Goal: Task Accomplishment & Management: Manage account settings

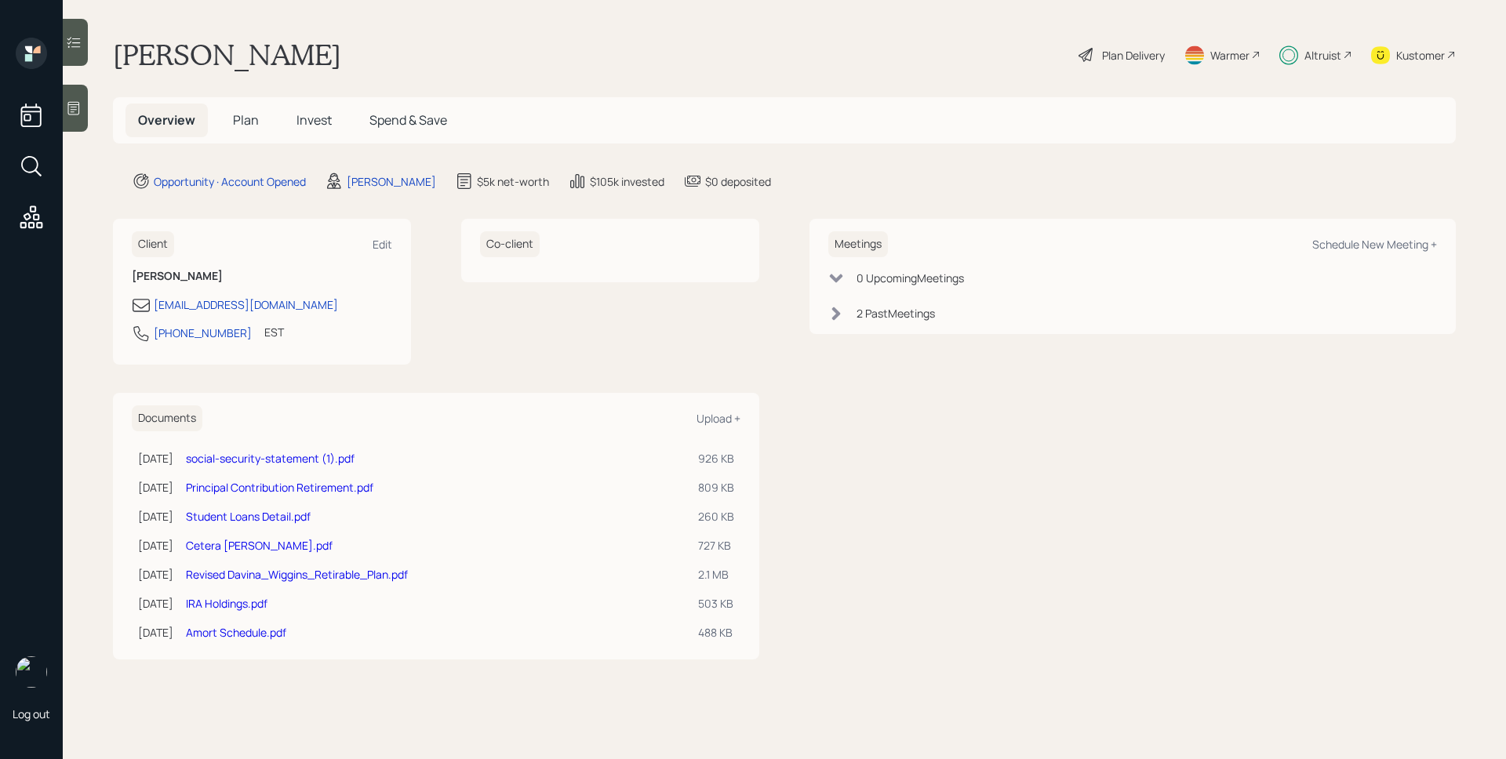
click at [248, 122] on span "Plan" at bounding box center [246, 119] width 26 height 17
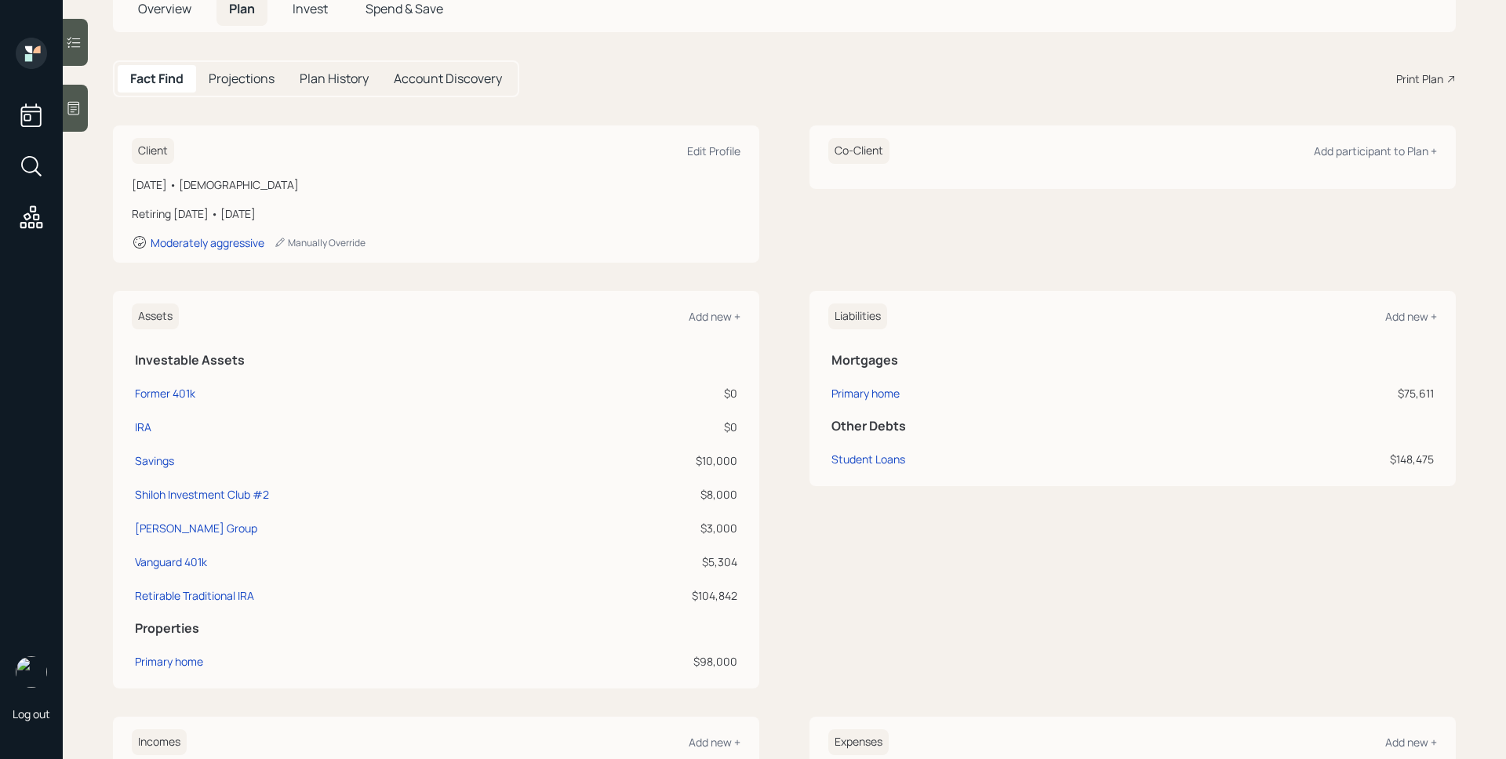
scroll to position [114, 0]
click at [188, 528] on div "[PERSON_NAME] Group" at bounding box center [196, 526] width 122 height 16
select select "company_sponsored"
select select "balanced"
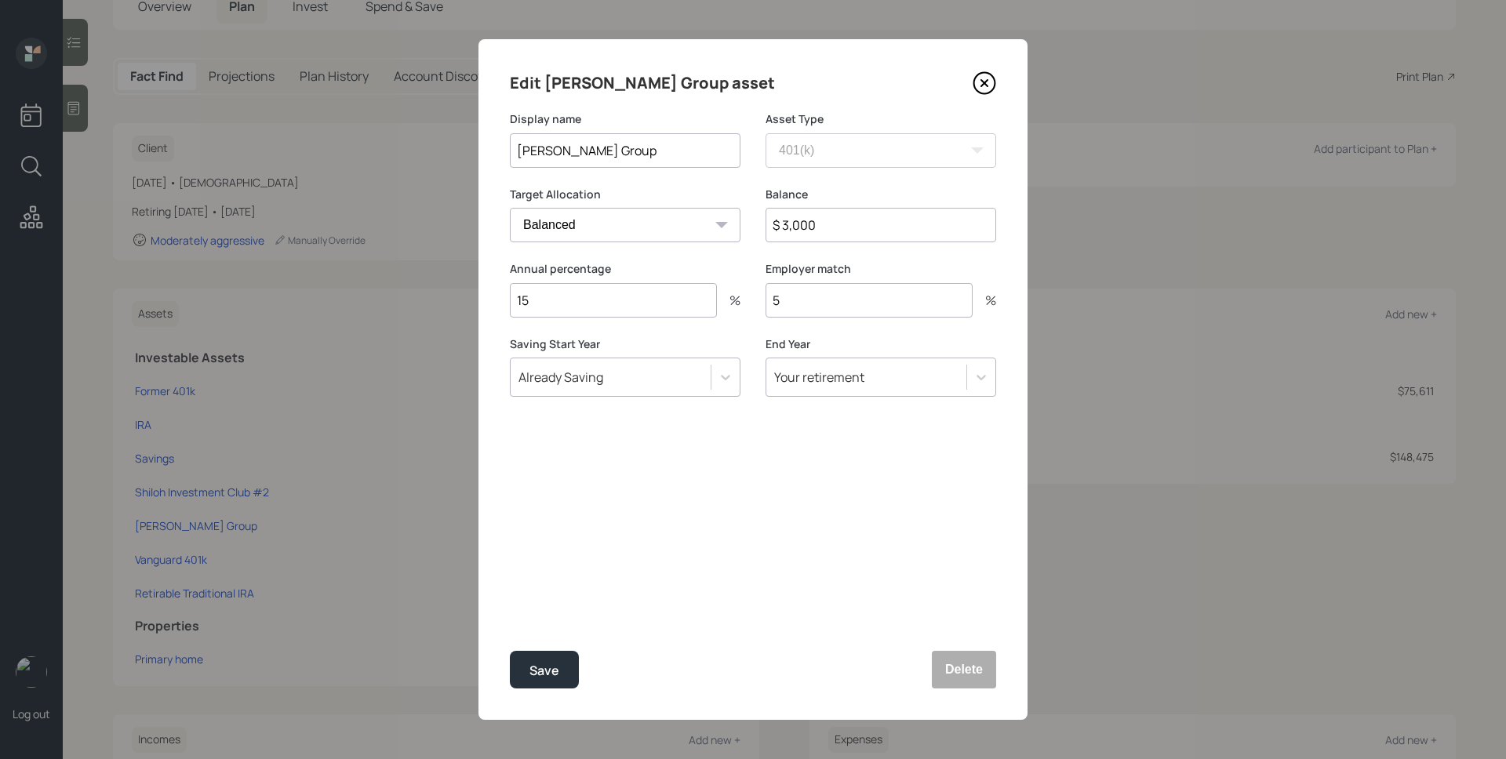
click at [983, 79] on icon at bounding box center [985, 83] width 24 height 24
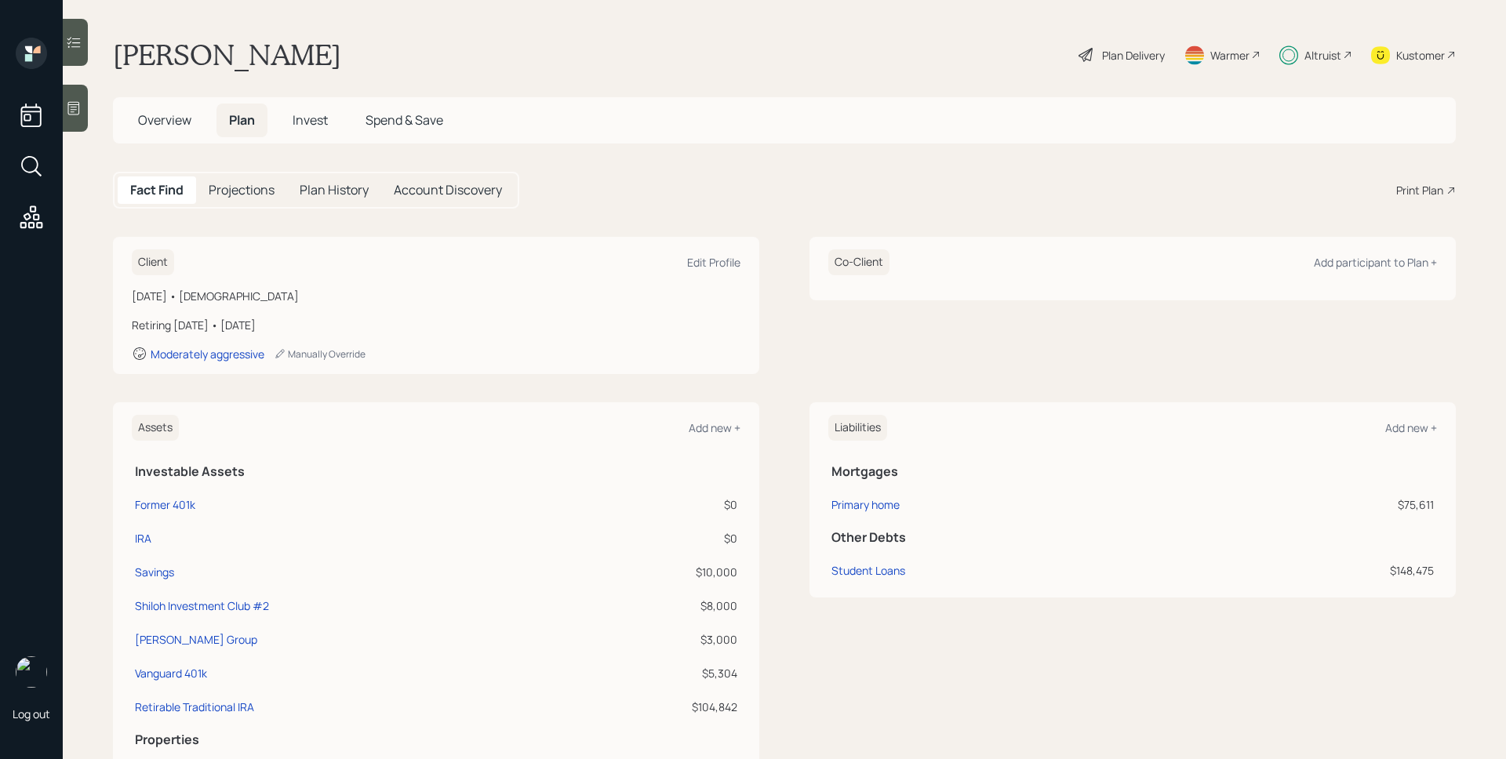
click at [1139, 55] on div "Plan Delivery" at bounding box center [1133, 55] width 63 height 16
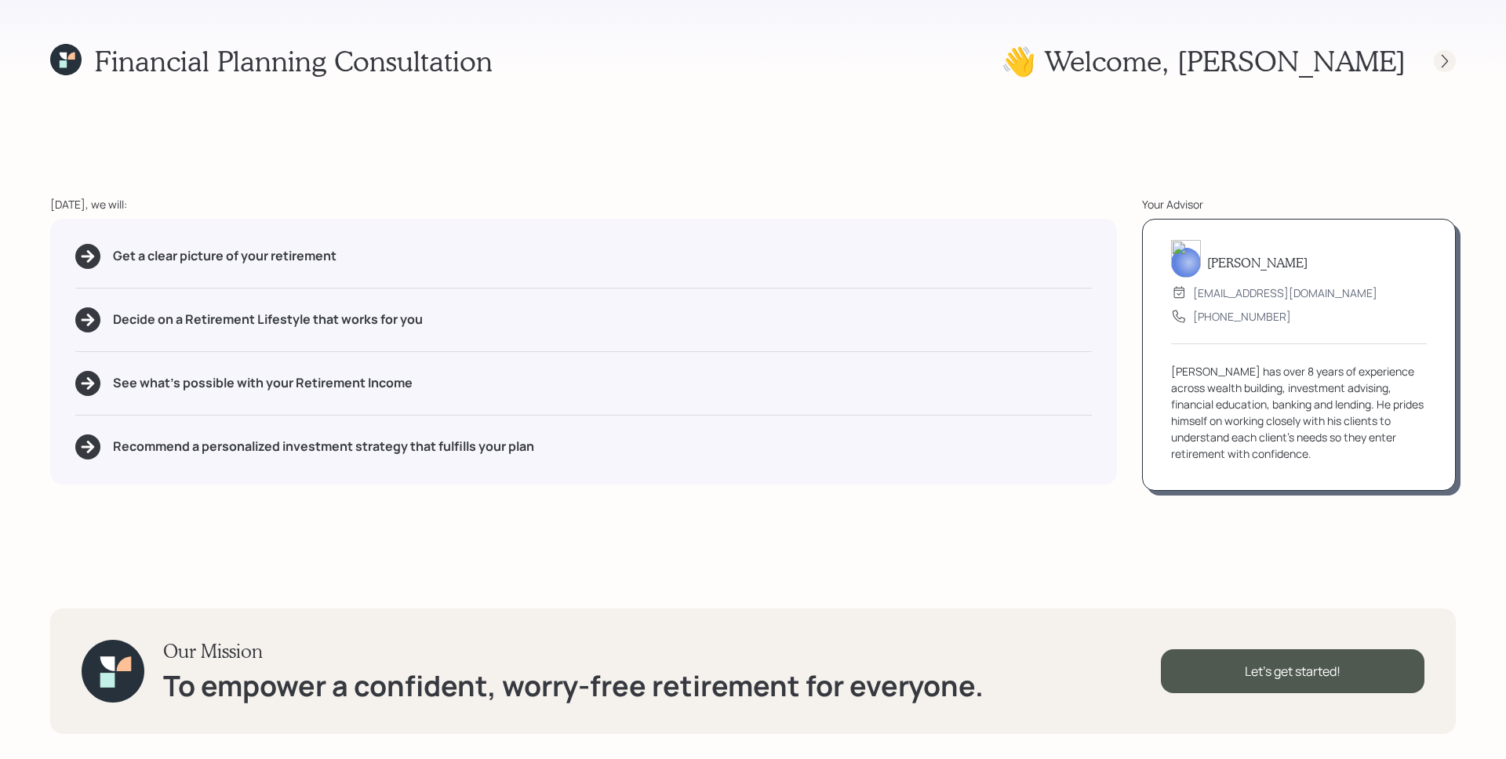
click at [1448, 62] on icon at bounding box center [1445, 61] width 16 height 16
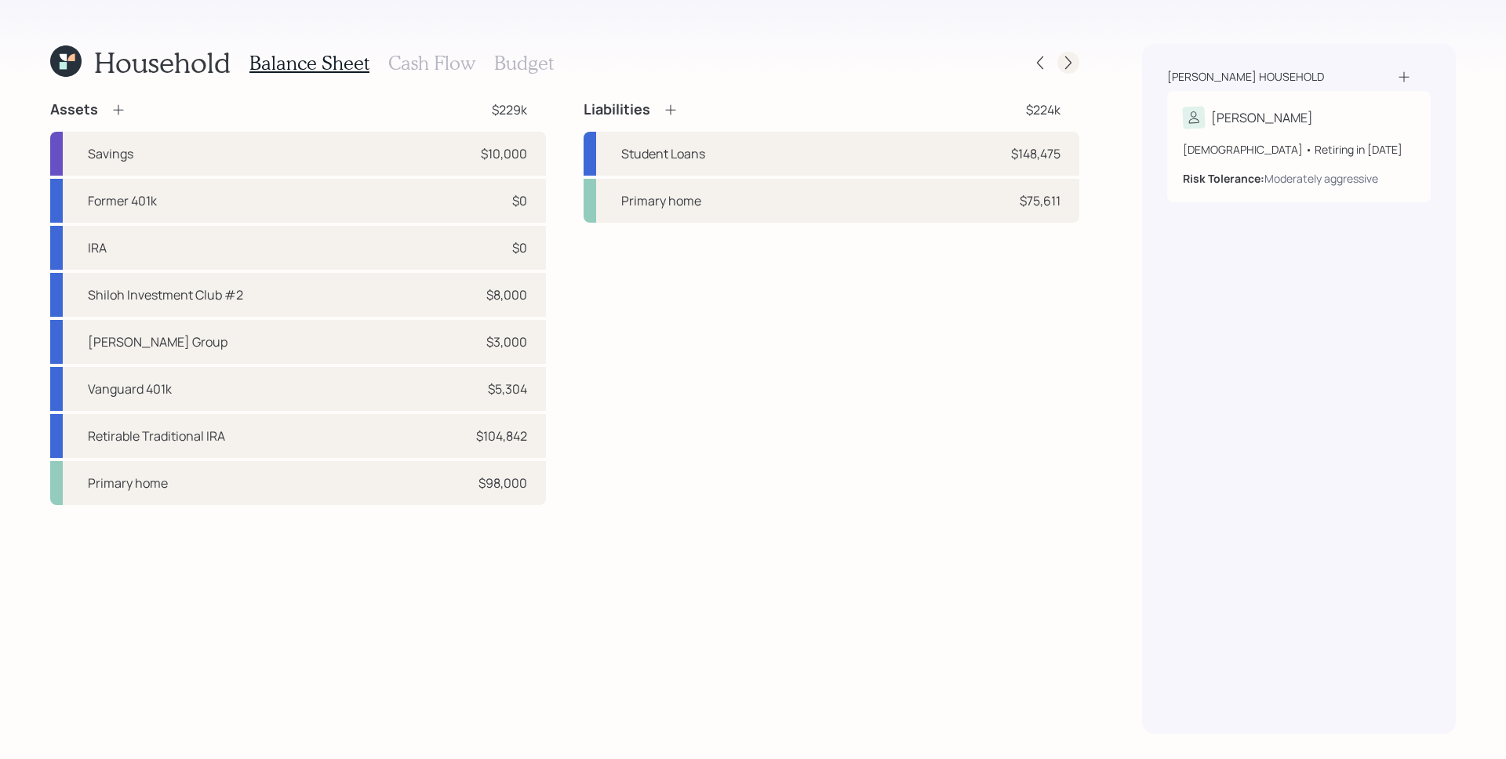
click at [1063, 58] on icon at bounding box center [1068, 63] width 16 height 16
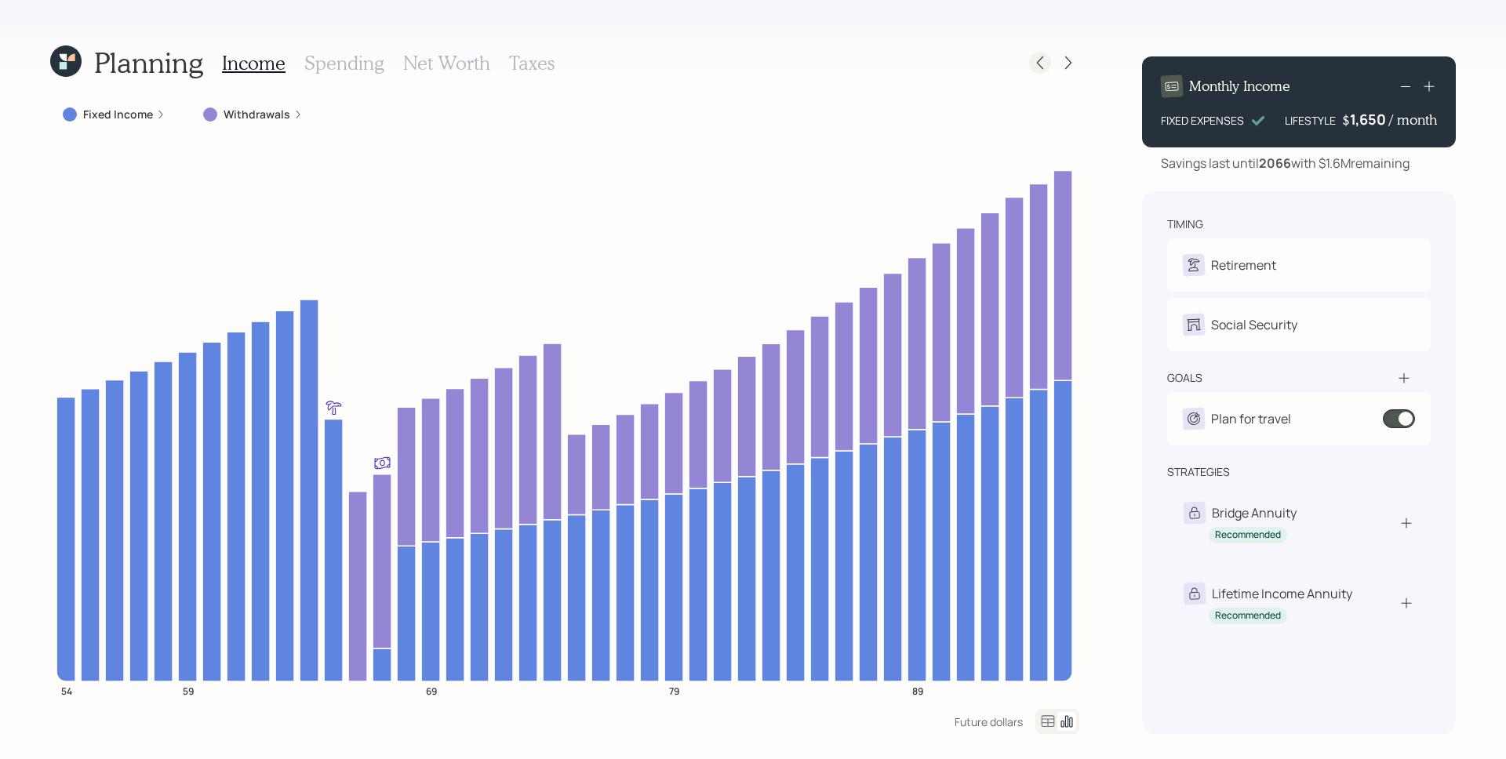
click at [1046, 68] on icon at bounding box center [1040, 63] width 16 height 16
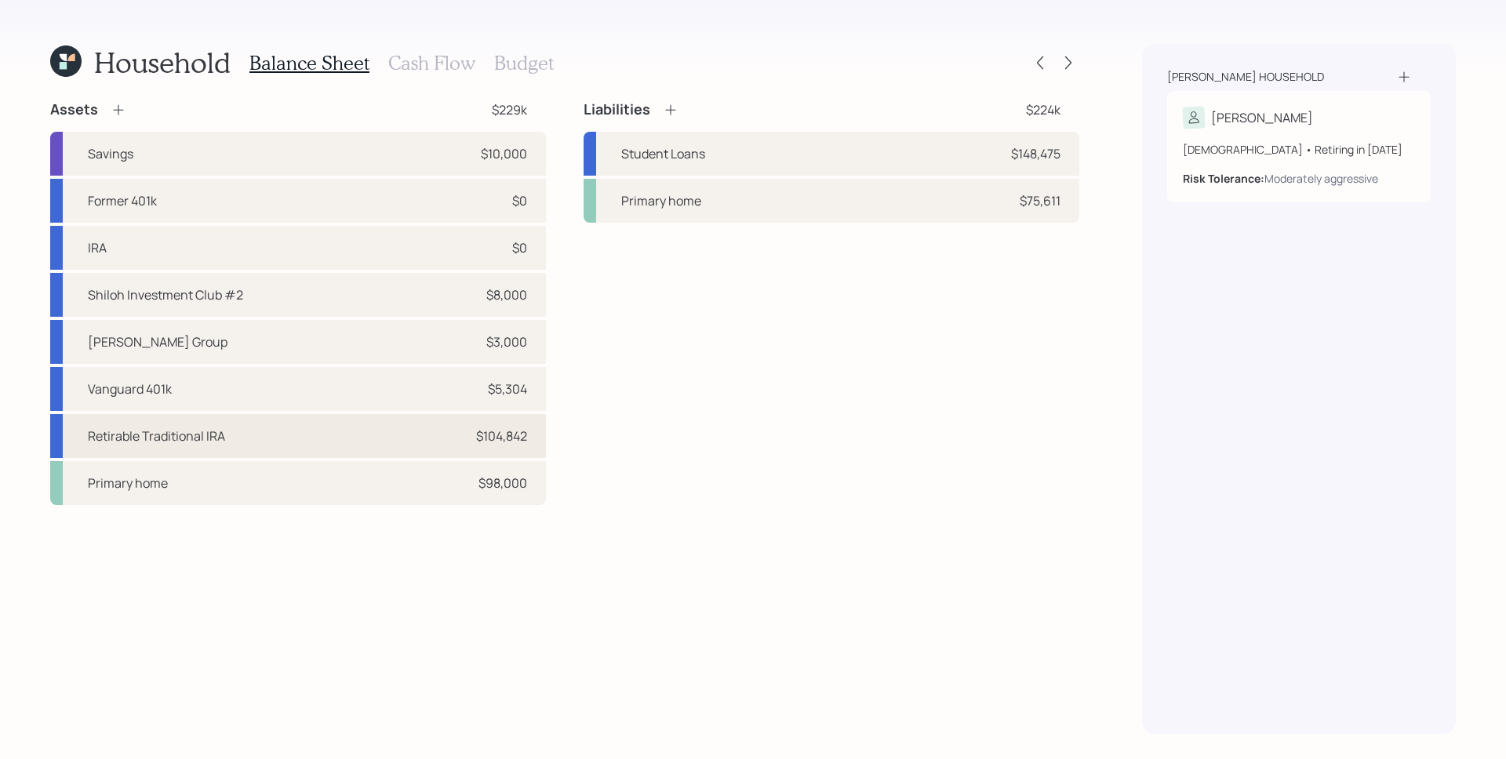
click at [253, 423] on div "Retirable Traditional IRA $104,842" at bounding box center [298, 436] width 496 height 44
select select "ira"
select select "balanced"
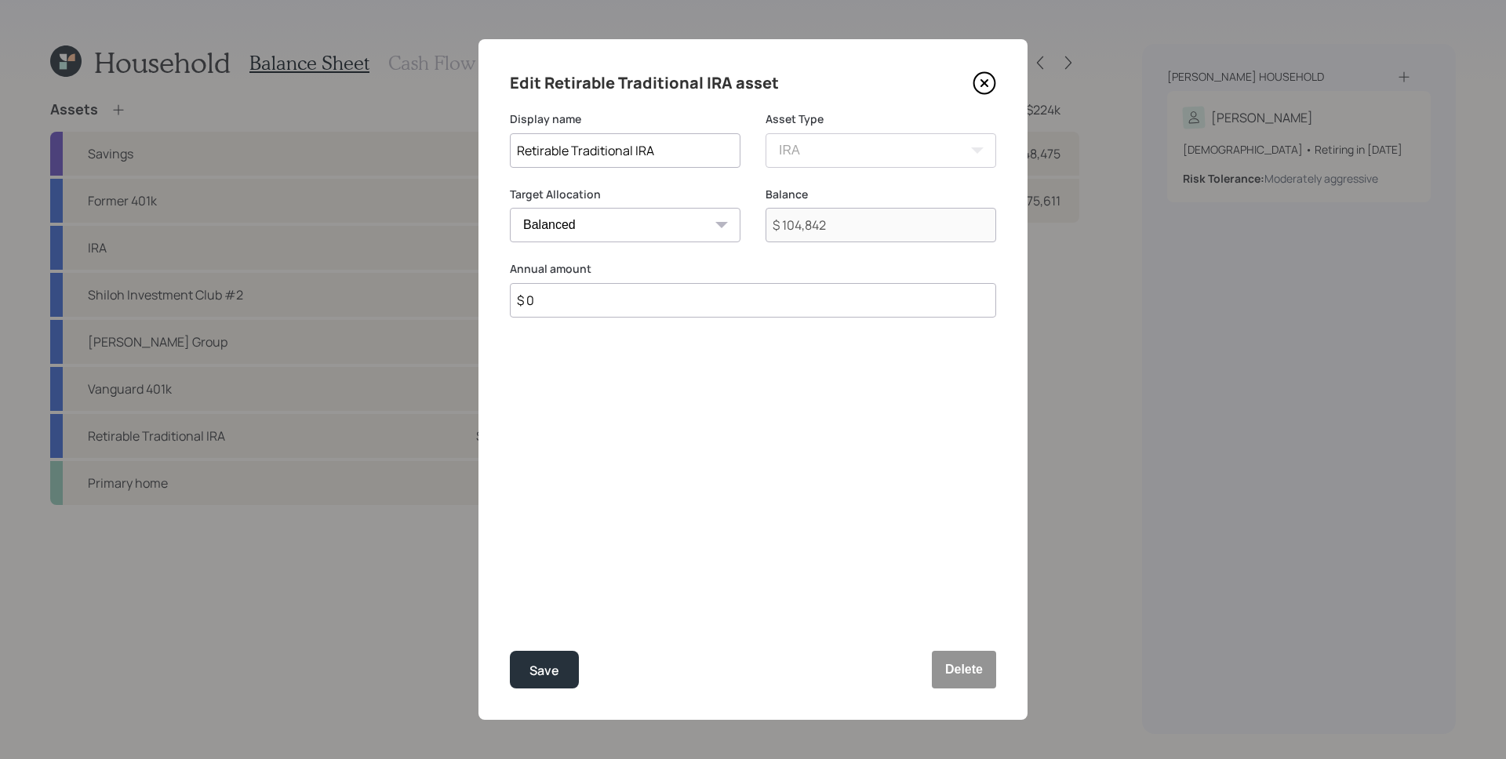
drag, startPoint x: 987, startPoint y: 86, endPoint x: 409, endPoint y: 227, distance: 595.8
click at [987, 86] on icon at bounding box center [984, 83] width 6 height 6
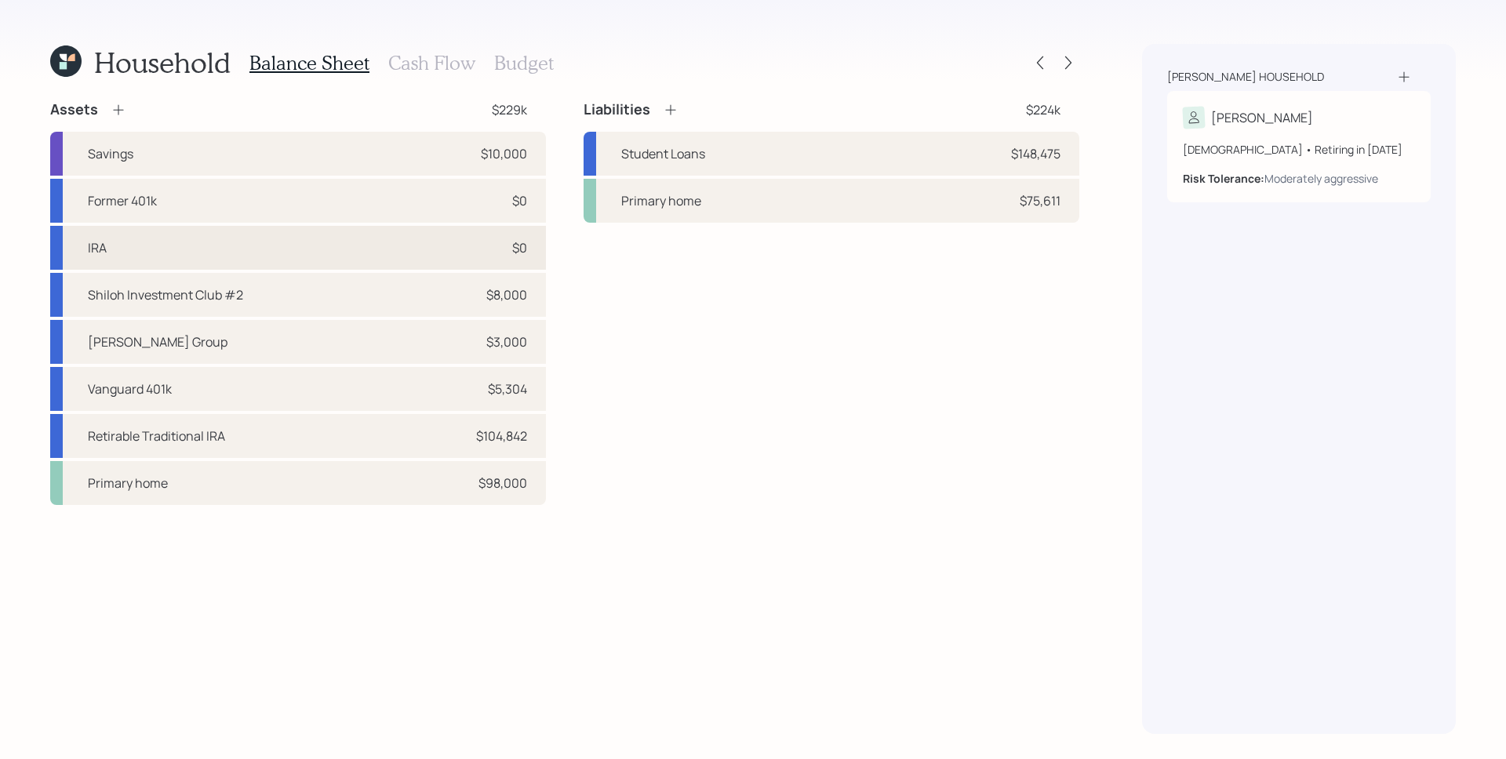
click at [328, 249] on div "IRA $0" at bounding box center [298, 248] width 496 height 44
select select "ira"
select select "balanced"
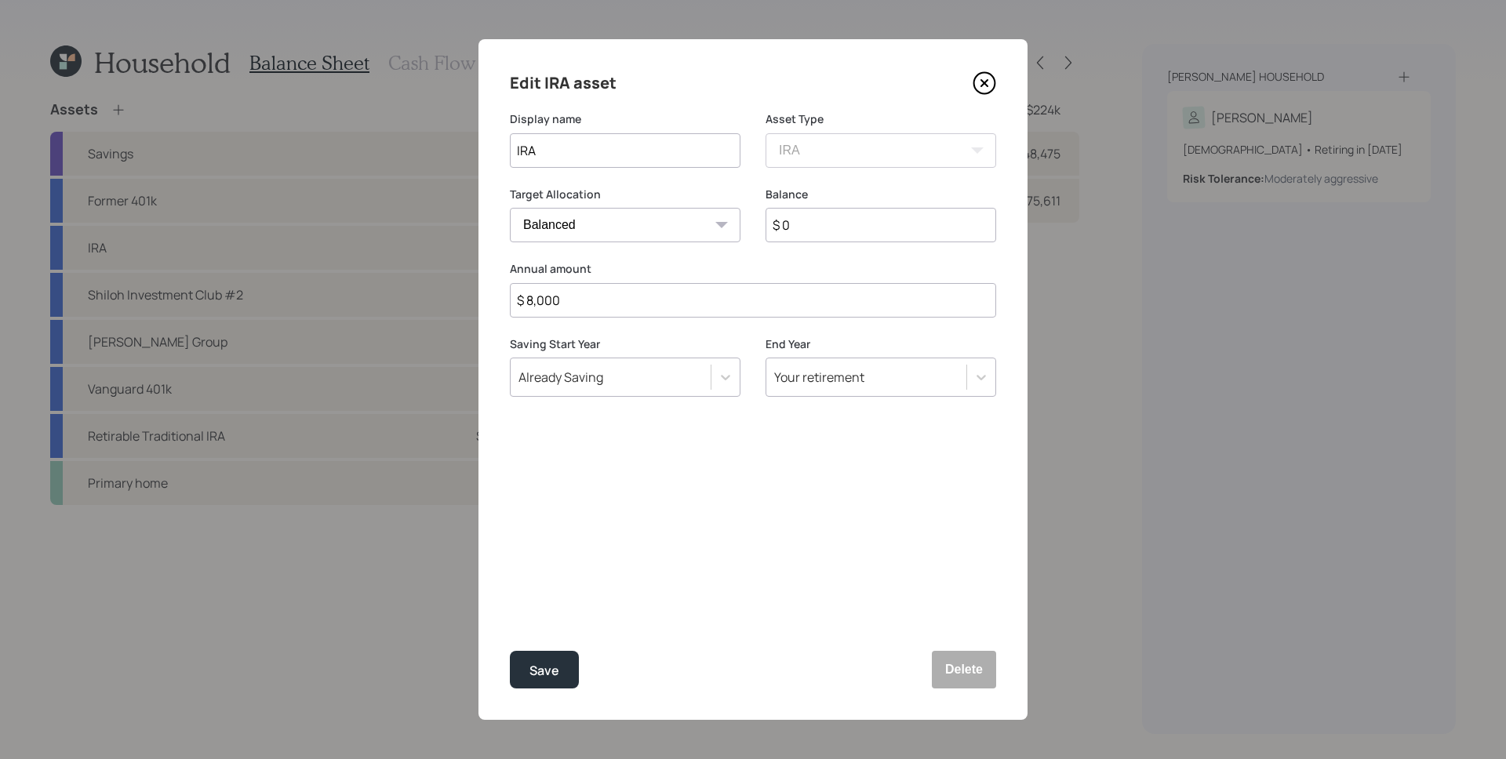
click at [987, 85] on icon at bounding box center [985, 83] width 24 height 24
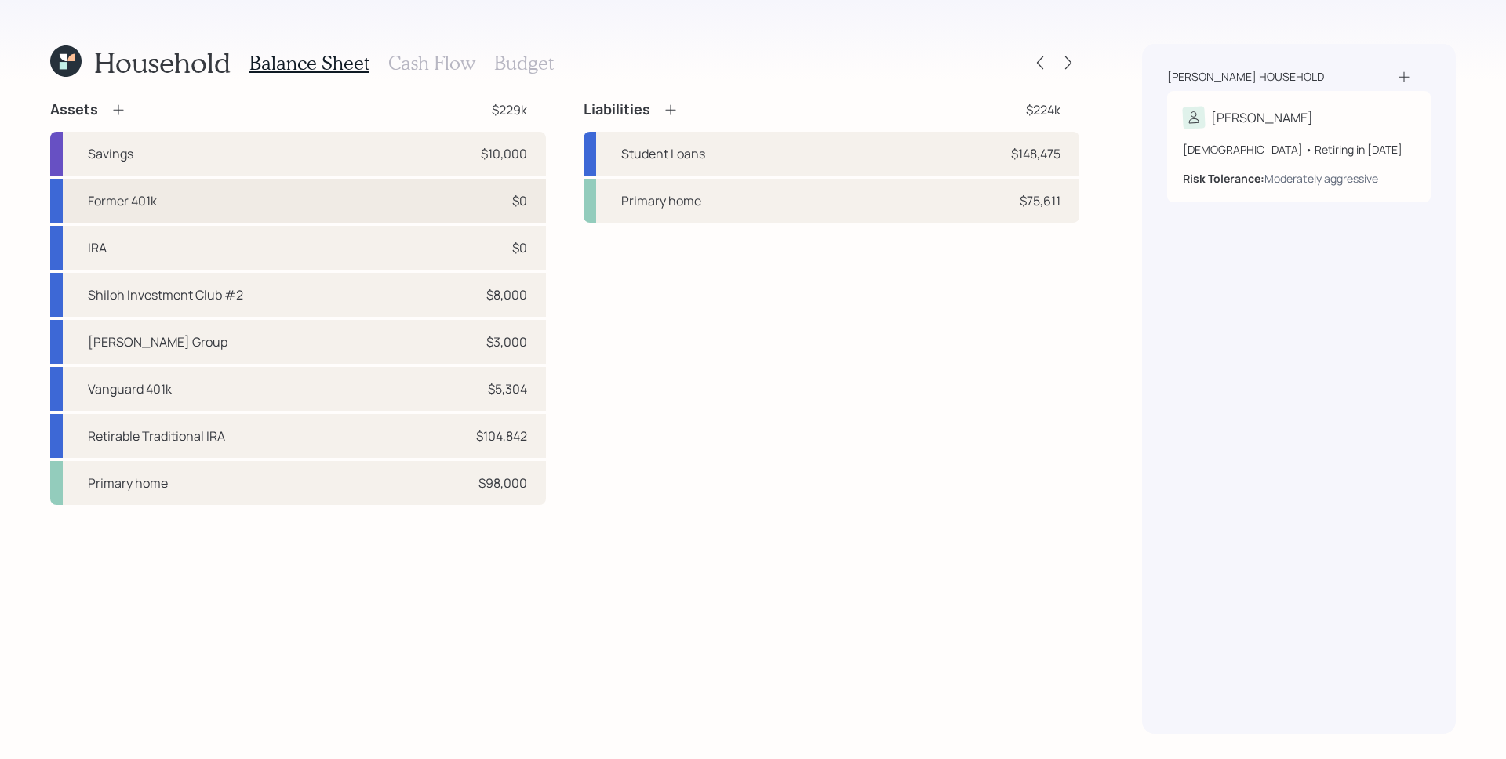
click at [337, 201] on div "Former 401k $0" at bounding box center [298, 201] width 496 height 44
select select "ira"
select select "balanced"
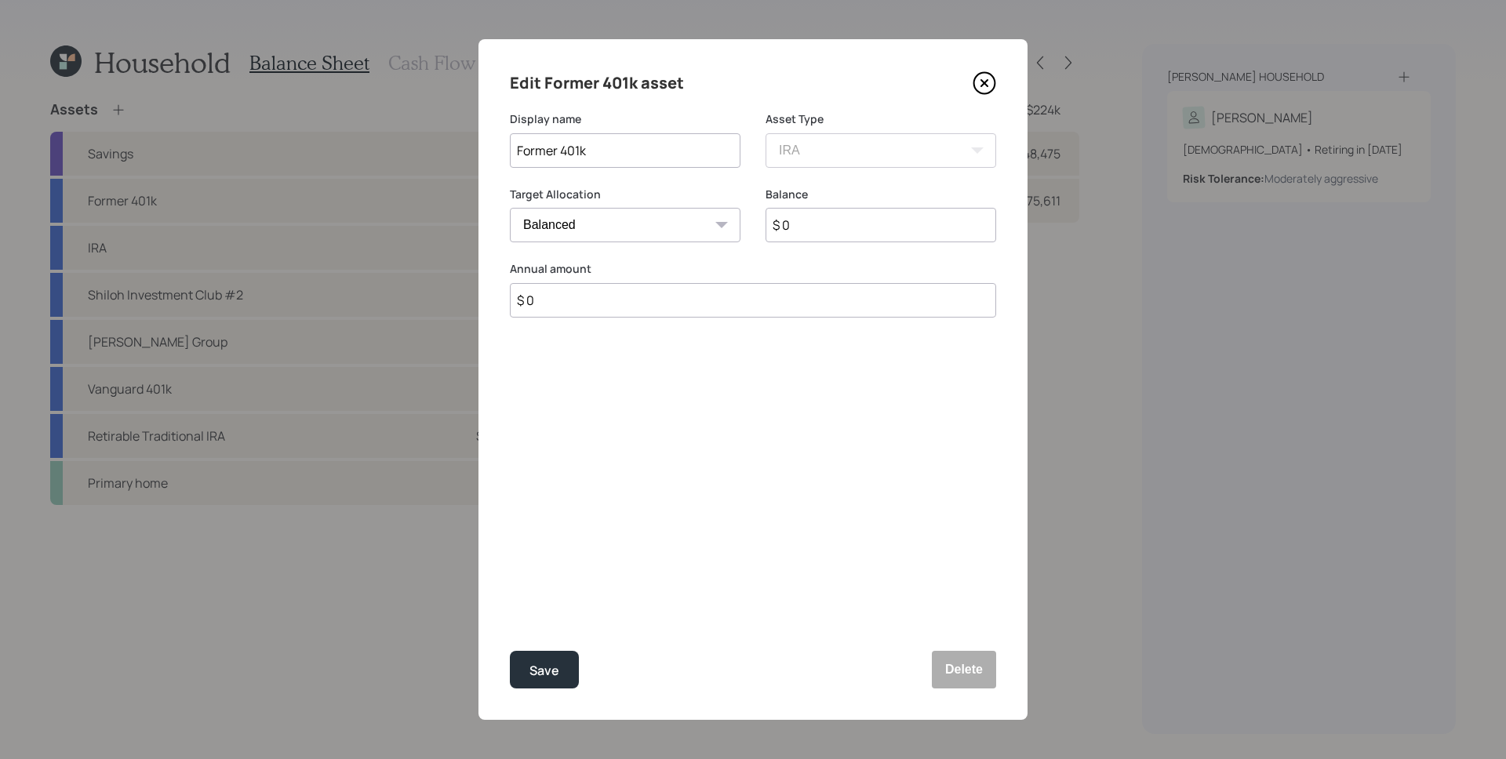
click at [985, 88] on icon at bounding box center [985, 83] width 24 height 24
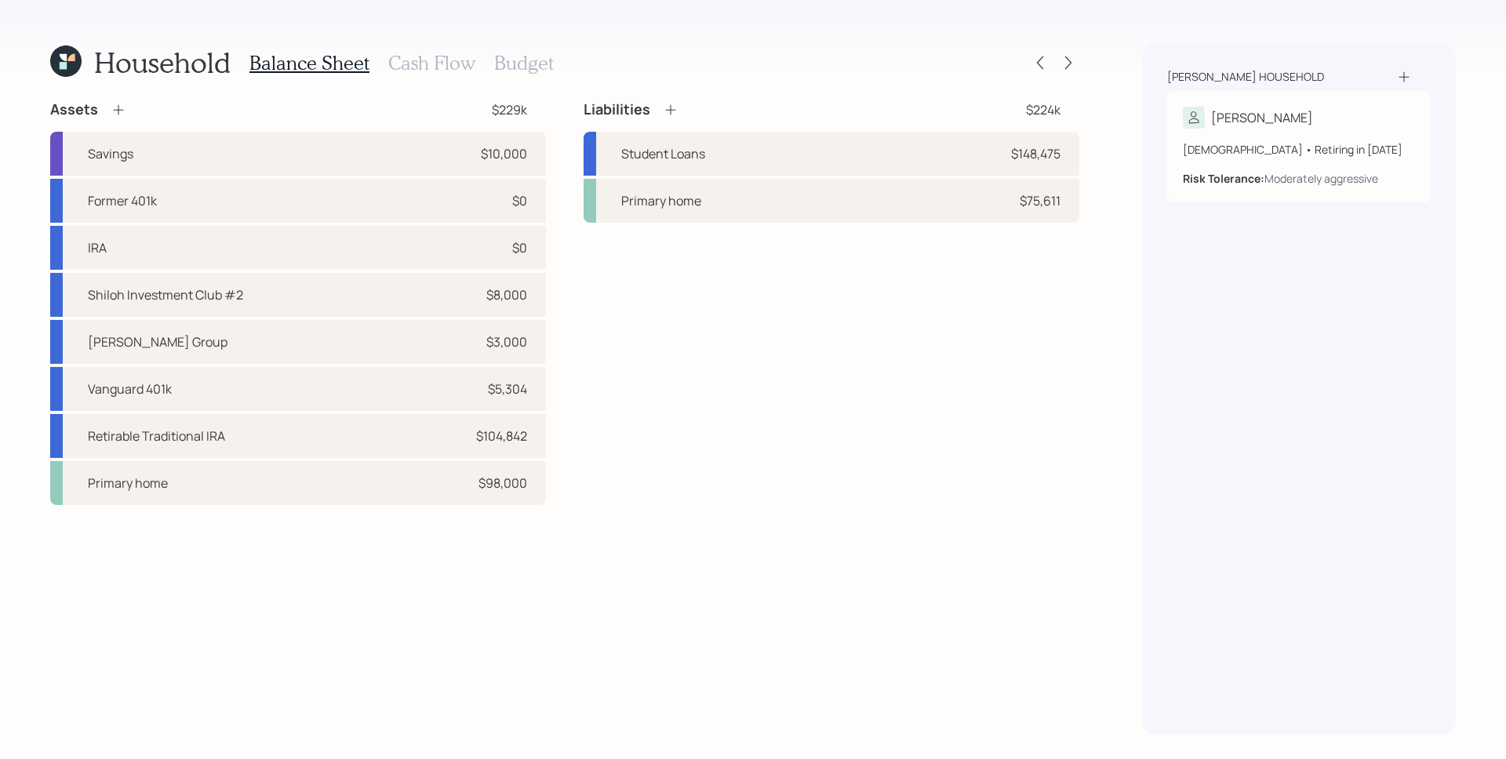
click at [410, 68] on h3 "Cash Flow" at bounding box center [431, 63] width 87 height 23
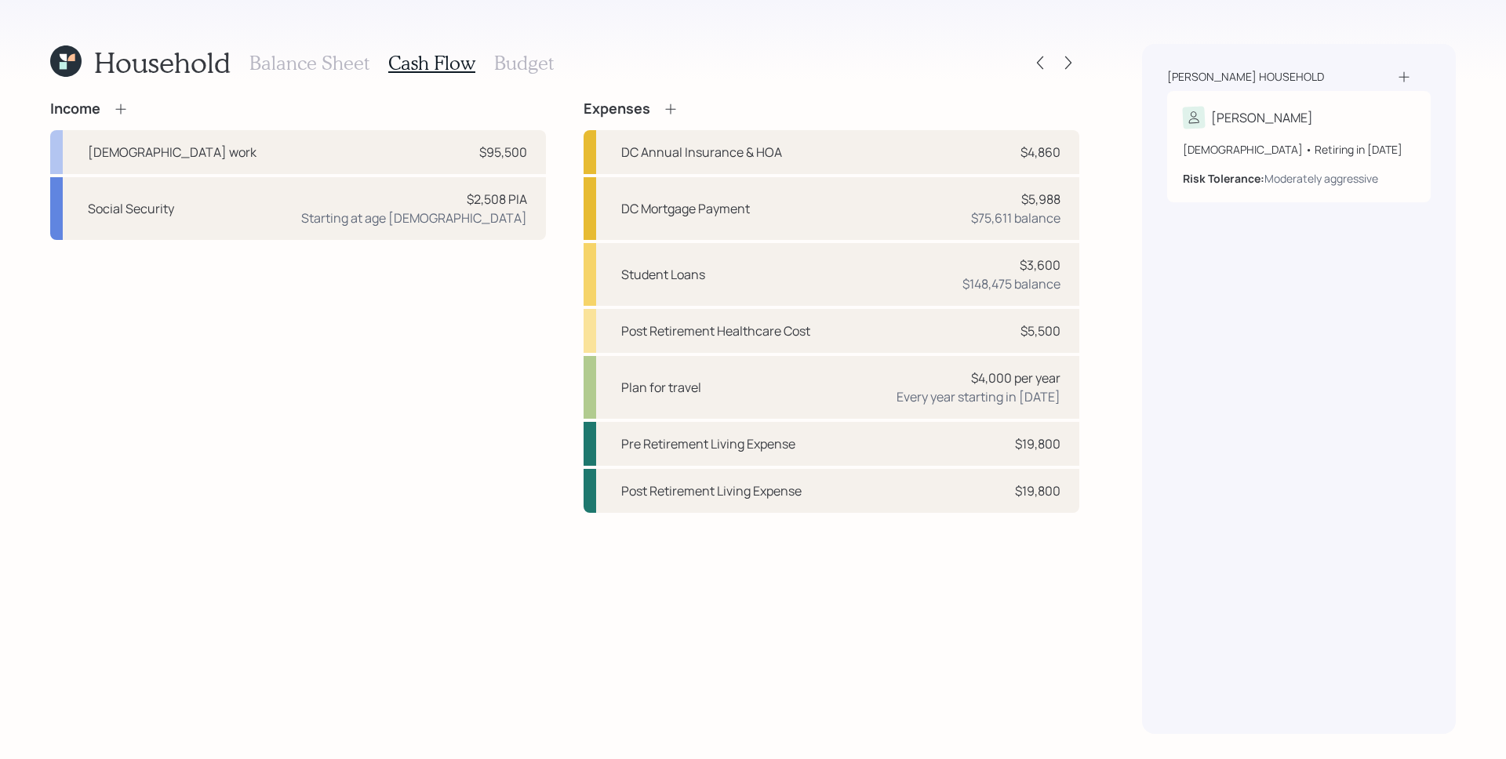
click at [322, 64] on h3 "Balance Sheet" at bounding box center [309, 63] width 120 height 23
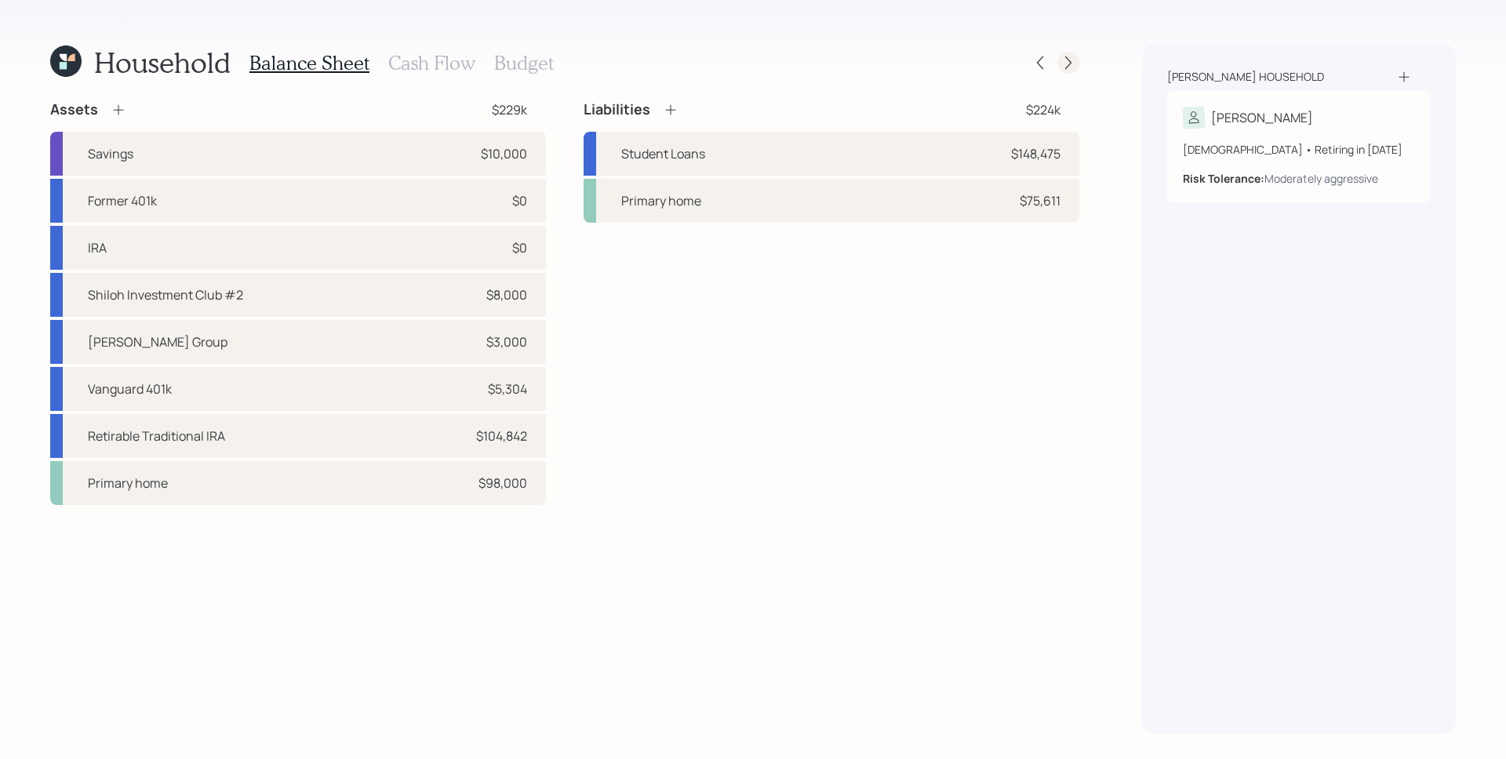
click at [1061, 59] on icon at bounding box center [1068, 63] width 16 height 16
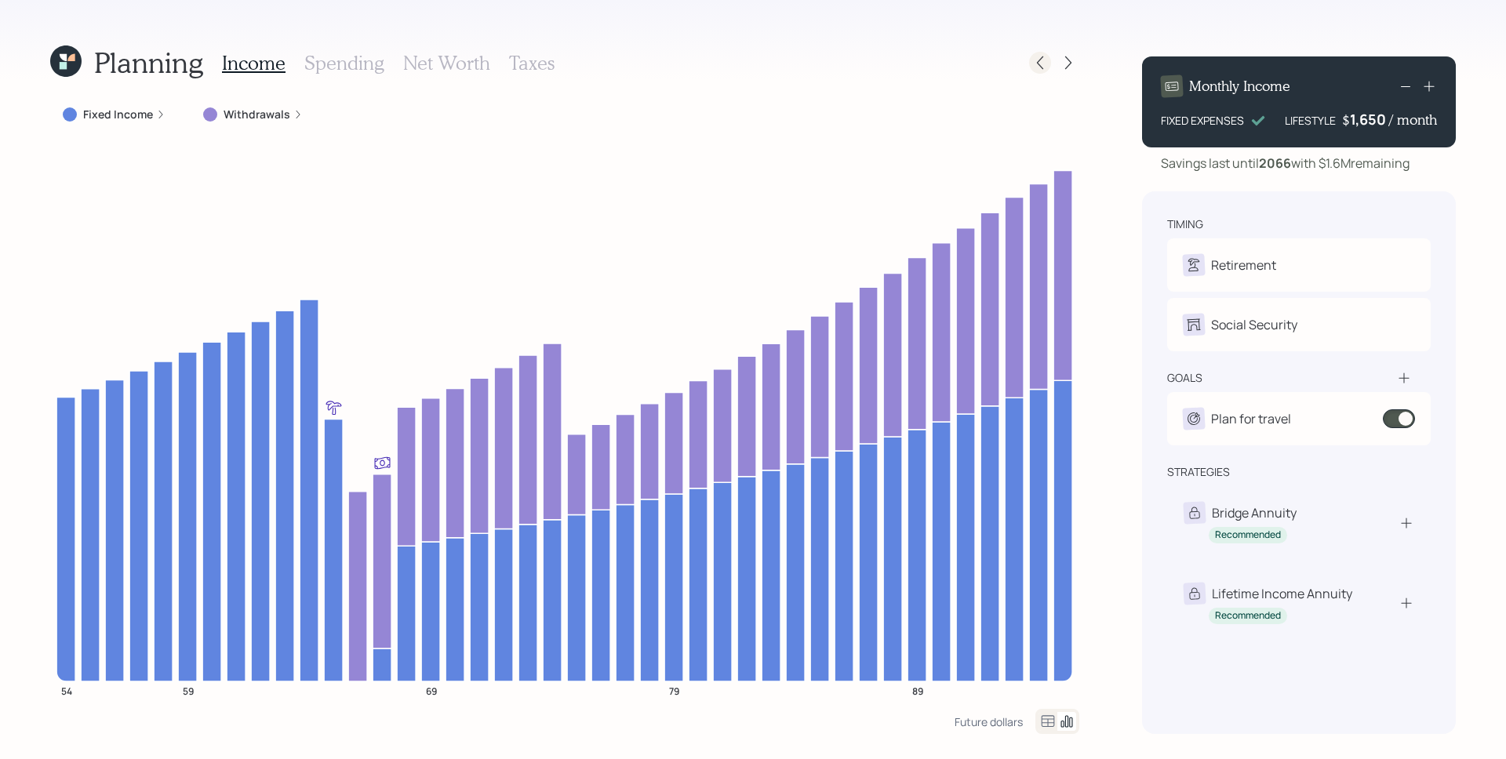
click at [1034, 60] on icon at bounding box center [1040, 63] width 16 height 16
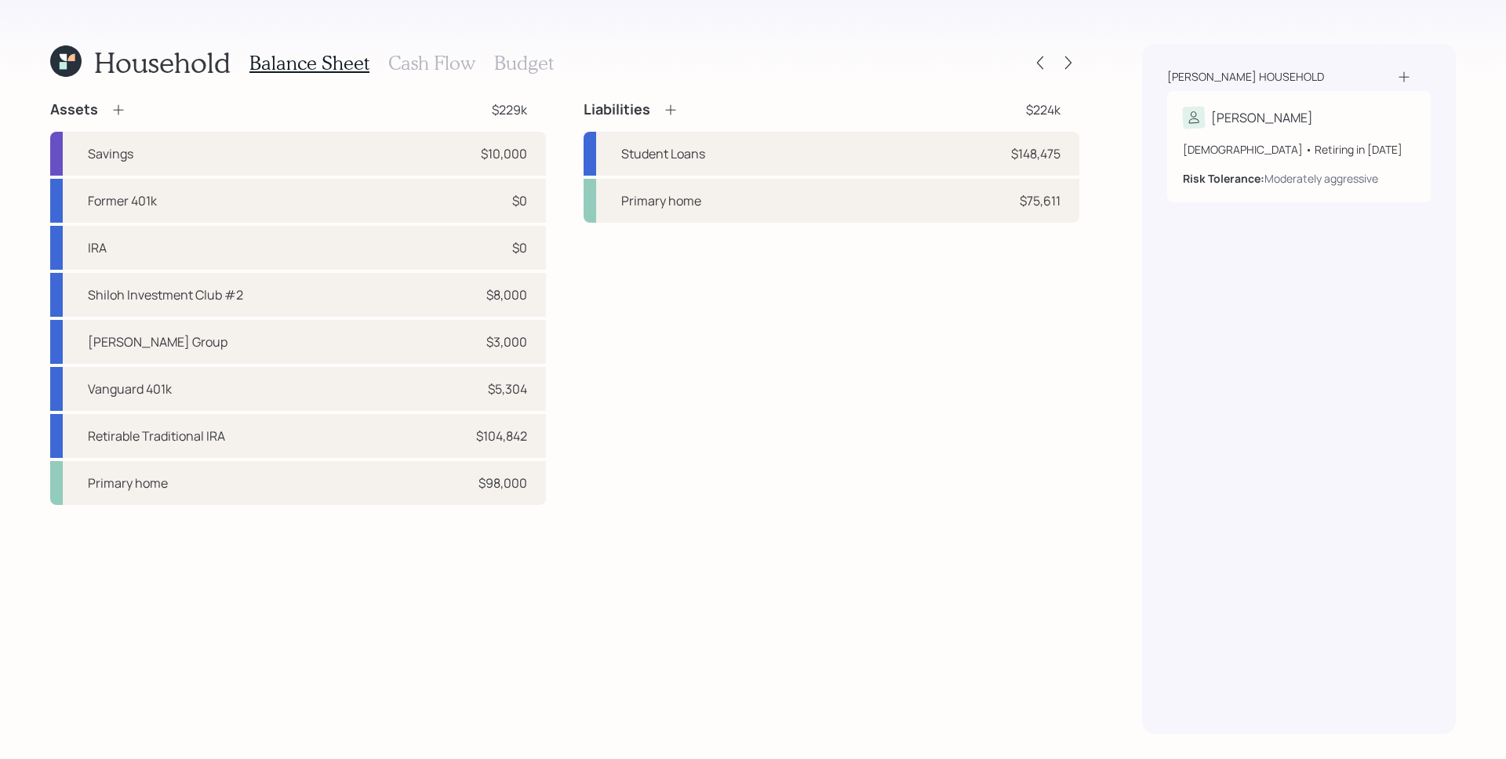
click at [416, 69] on h3 "Cash Flow" at bounding box center [431, 63] width 87 height 23
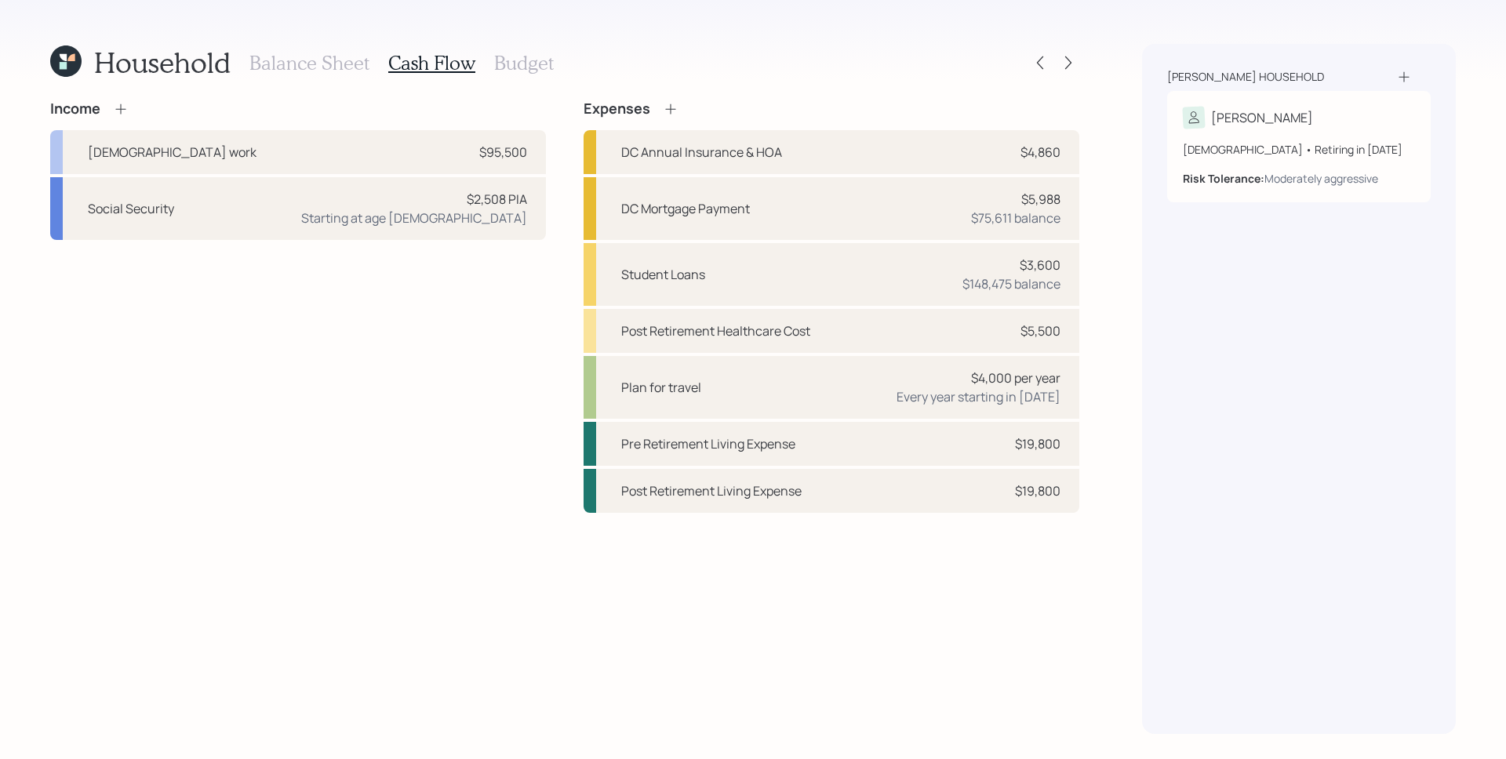
click at [314, 64] on h3 "Balance Sheet" at bounding box center [309, 63] width 120 height 23
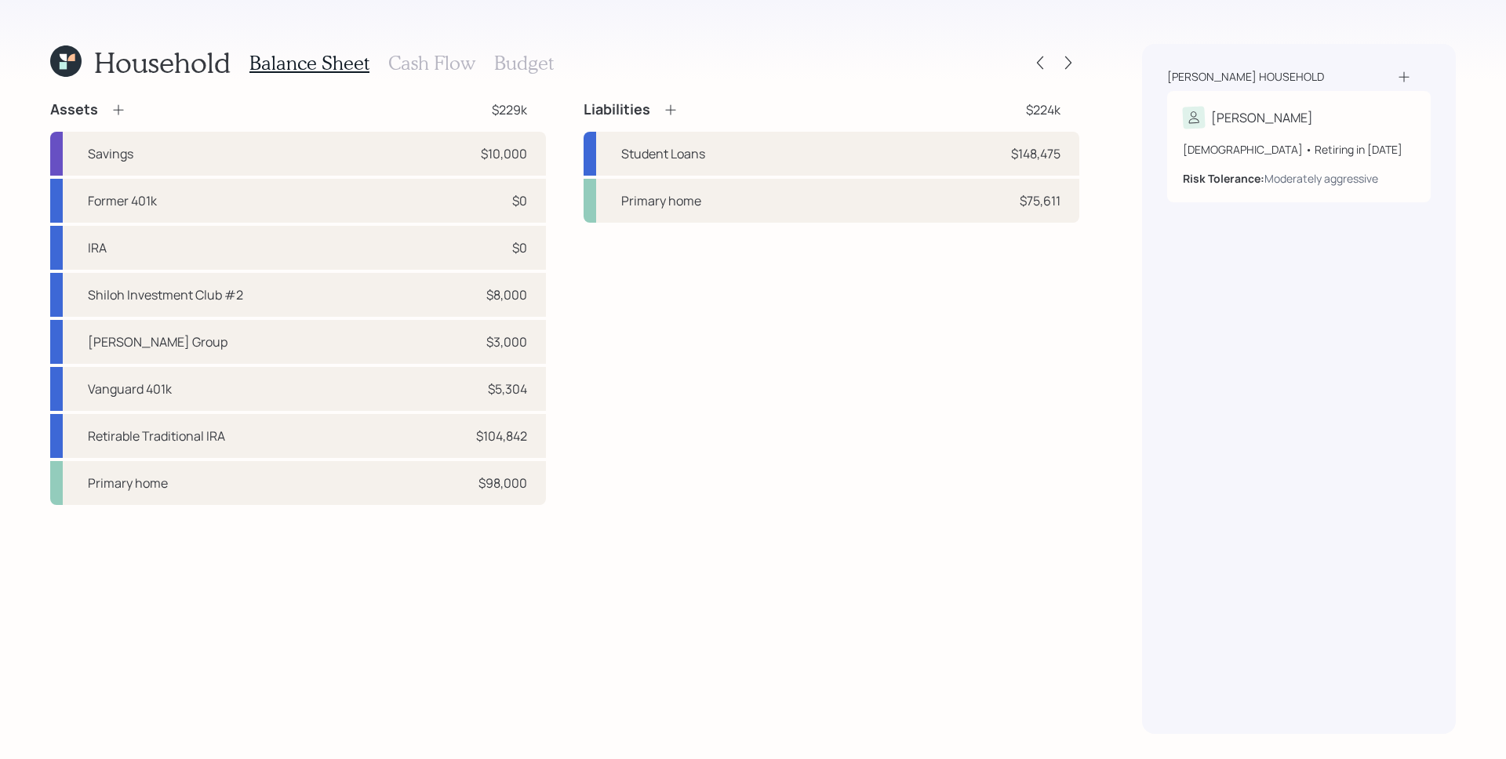
click at [540, 62] on h3 "Budget" at bounding box center [524, 63] width 60 height 23
